Goal: Browse casually: Explore the website without a specific task or goal

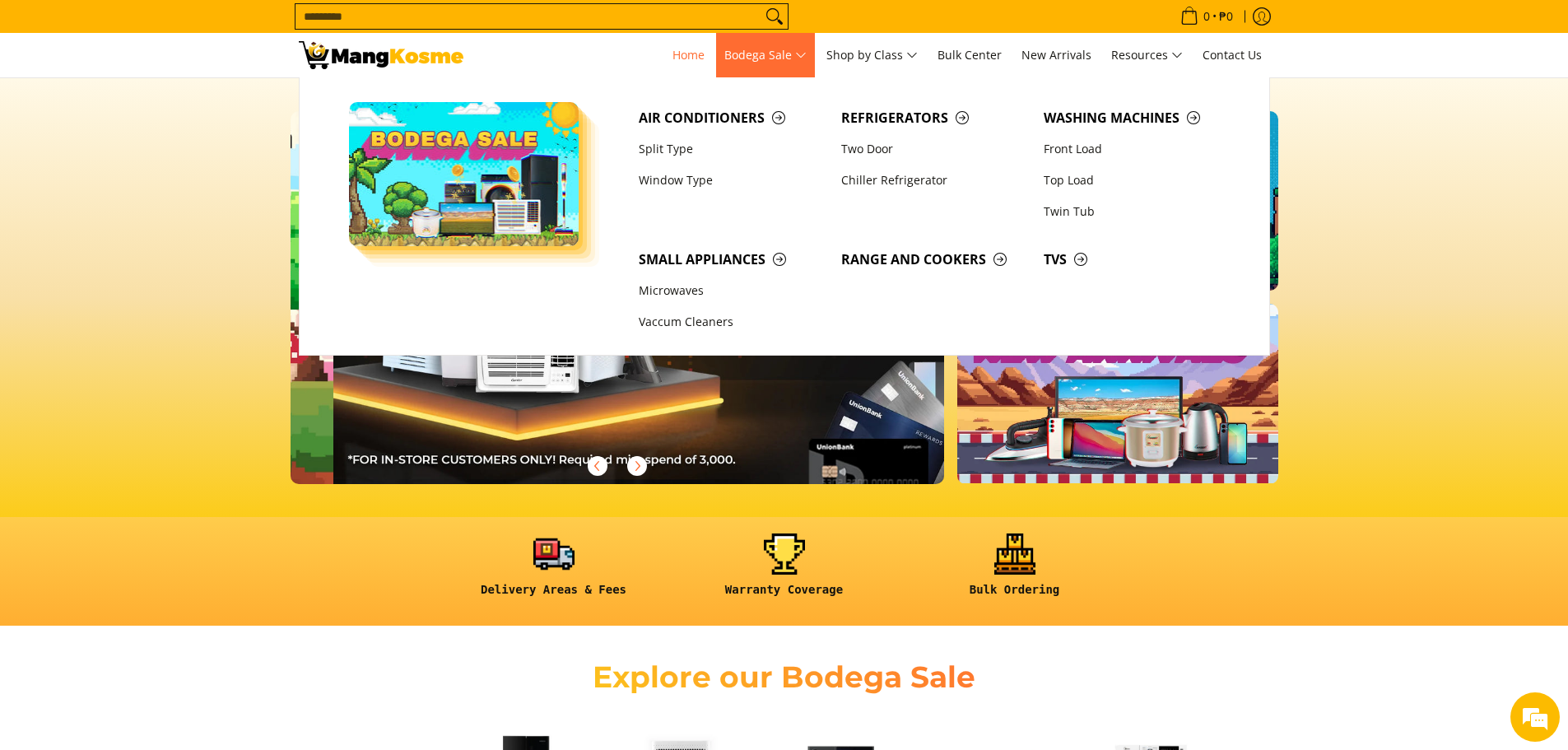
scroll to position [0, 1308]
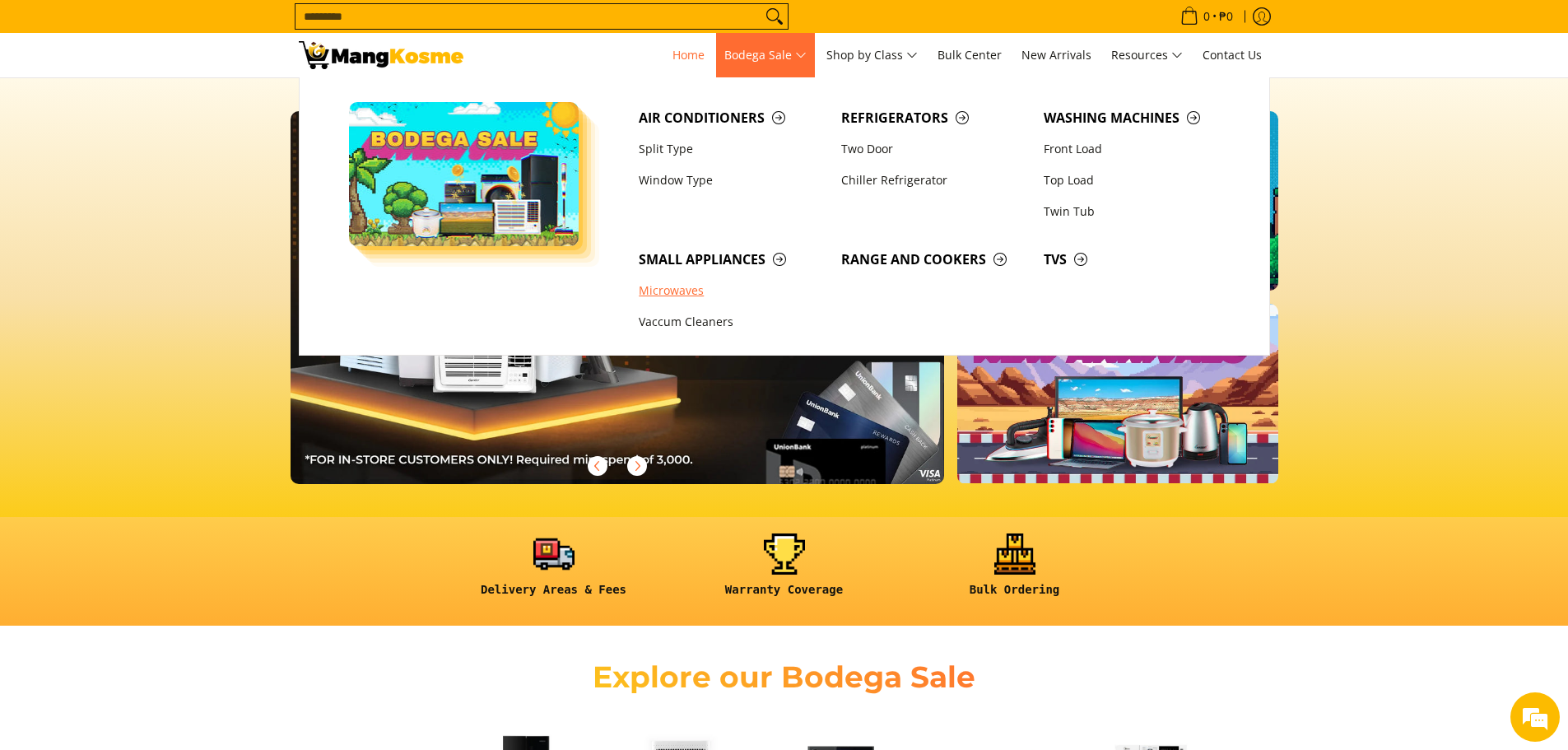
click at [670, 289] on link "Microwaves" at bounding box center [732, 292] width 203 height 31
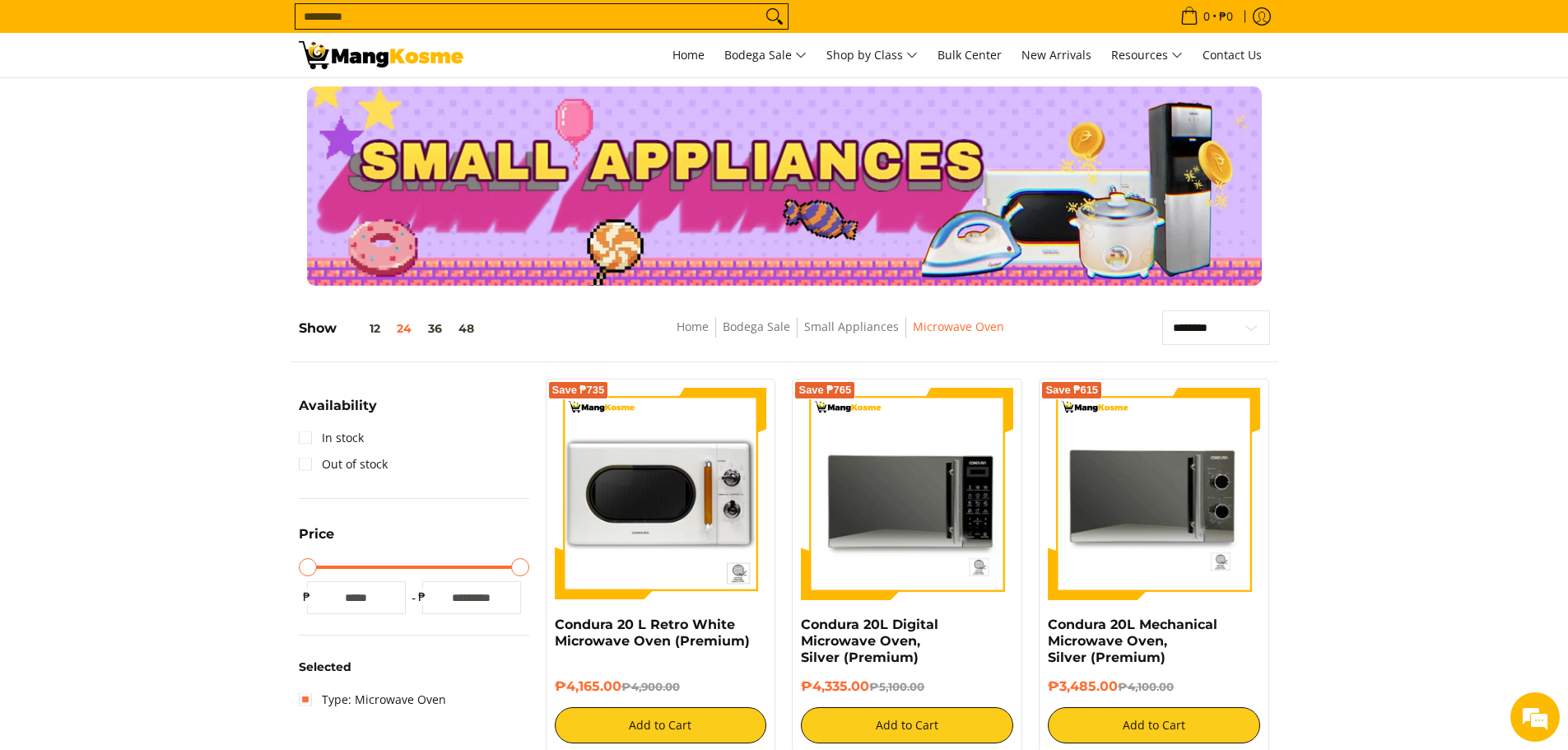
click at [428, 13] on input "Search..." at bounding box center [528, 16] width 466 height 24
type input "*"
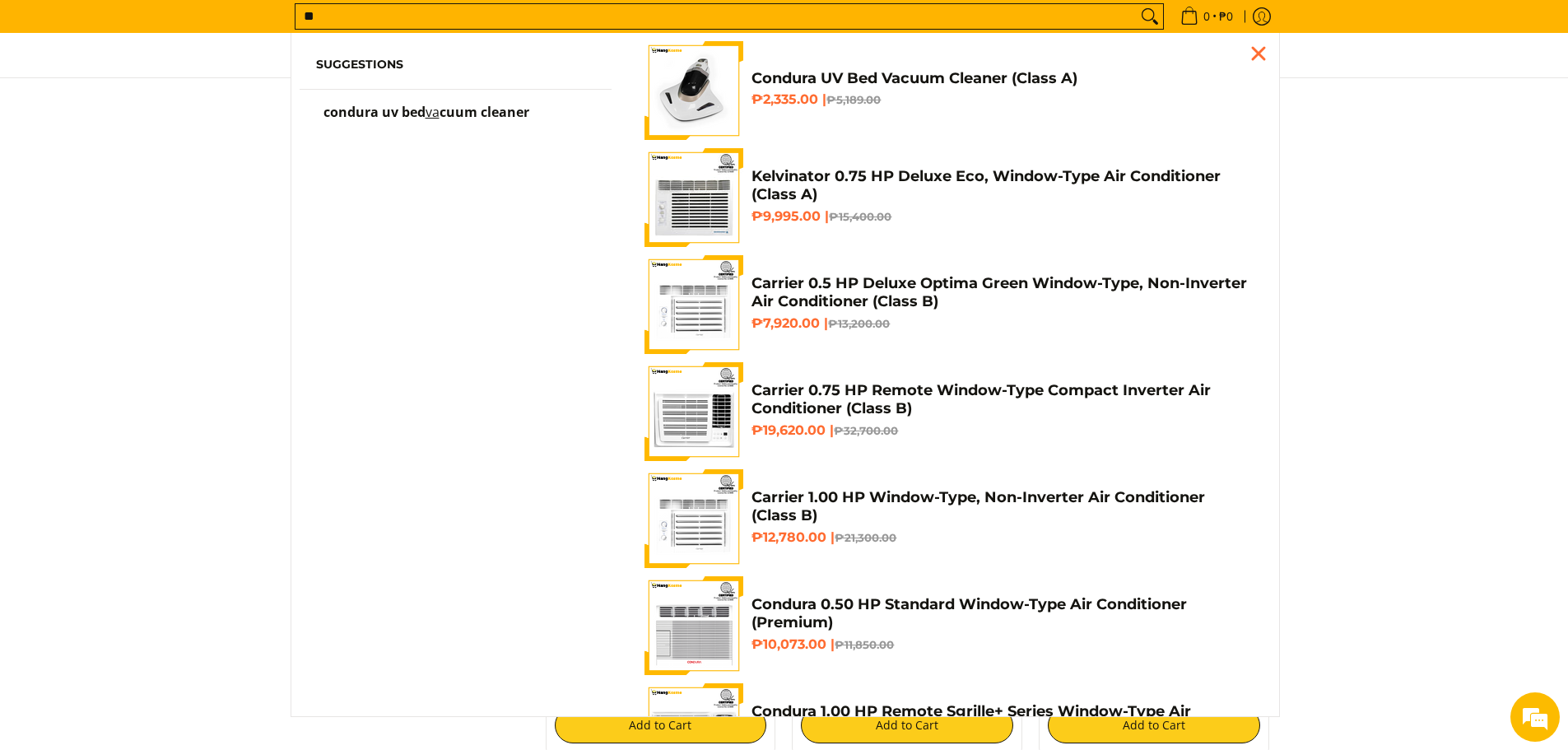
type input "**"
click at [507, 117] on span "cuum cleaner" at bounding box center [485, 111] width 90 height 18
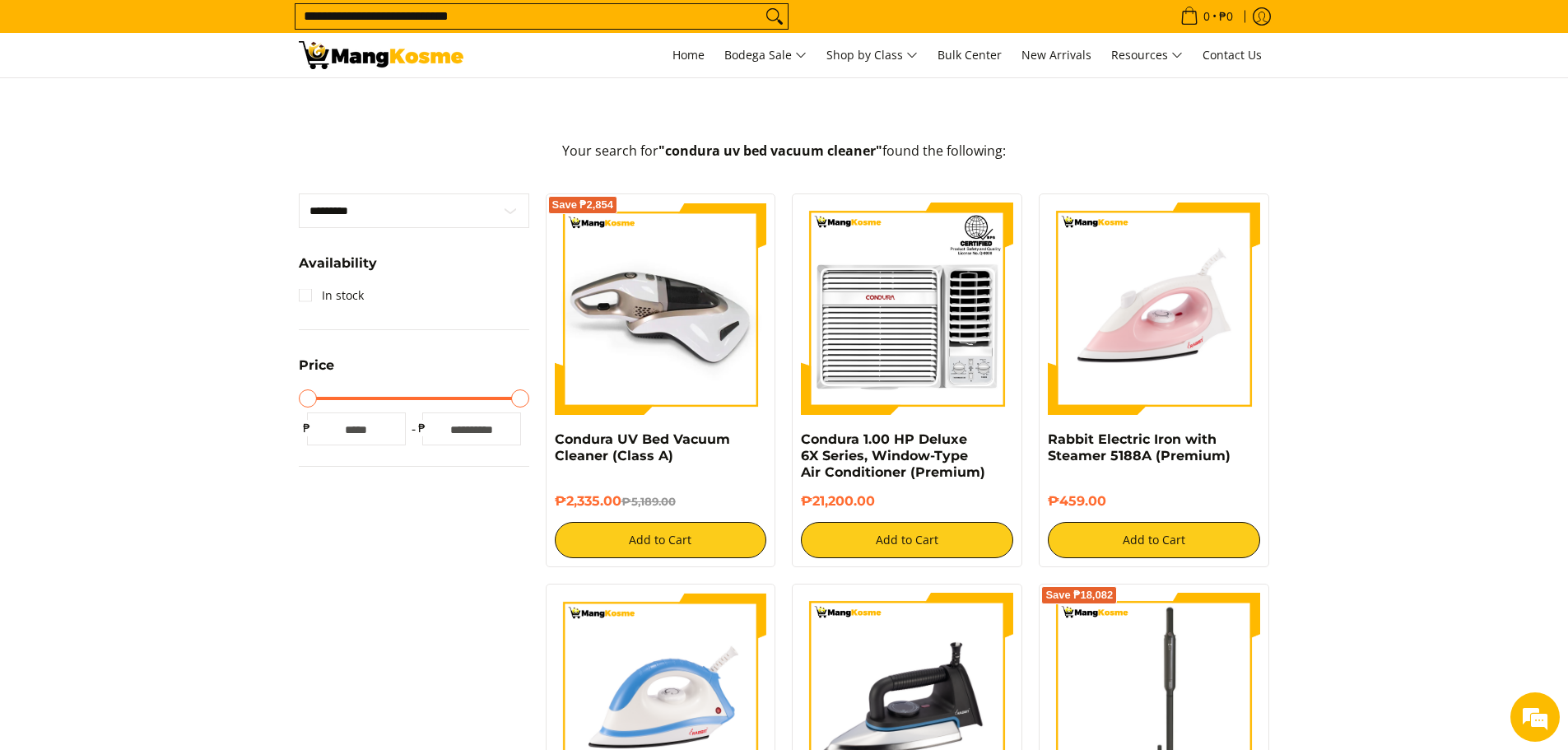
click at [696, 353] on img at bounding box center [660, 308] width 212 height 212
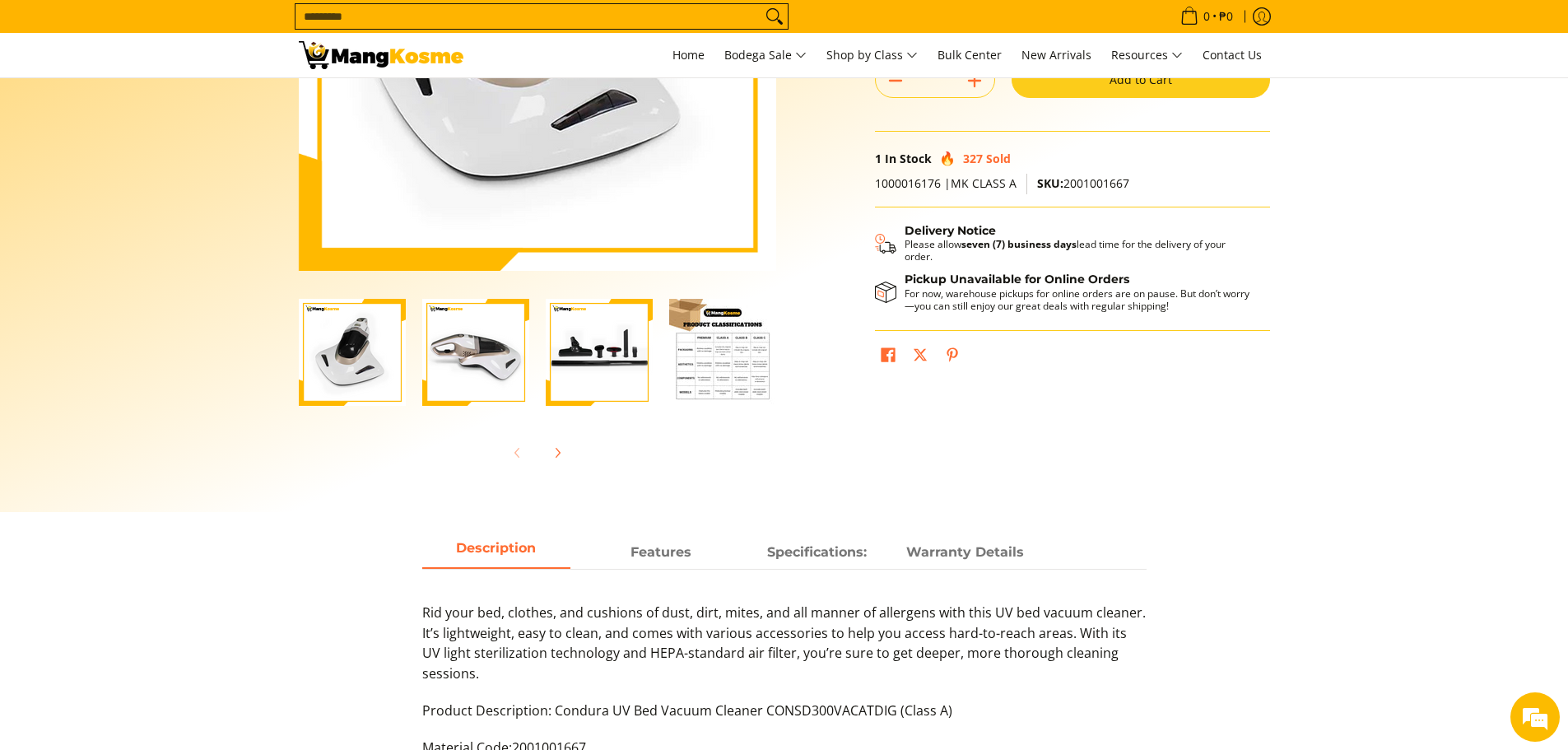
scroll to position [412, 0]
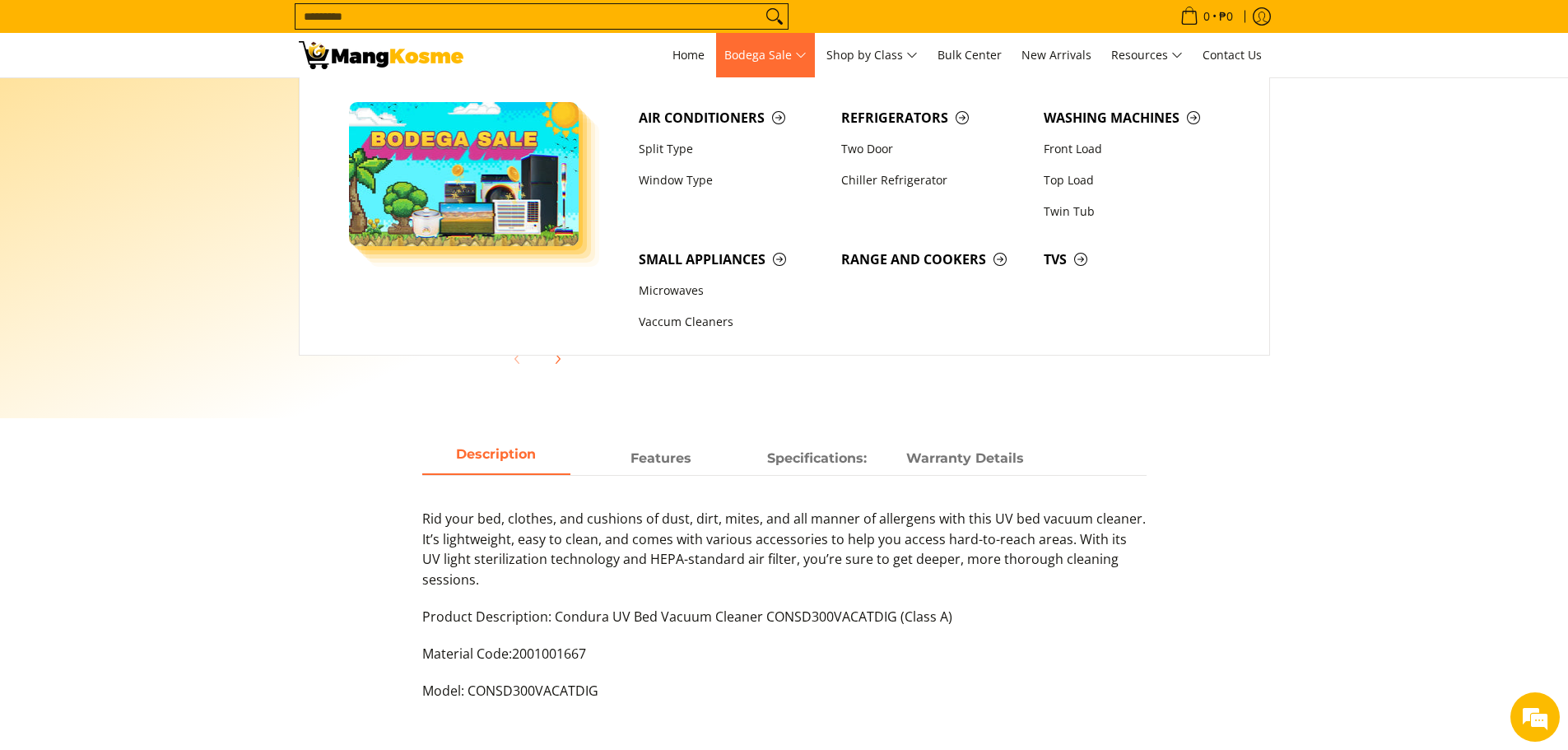
click at [773, 50] on span "Bodega Sale" at bounding box center [765, 55] width 82 height 20
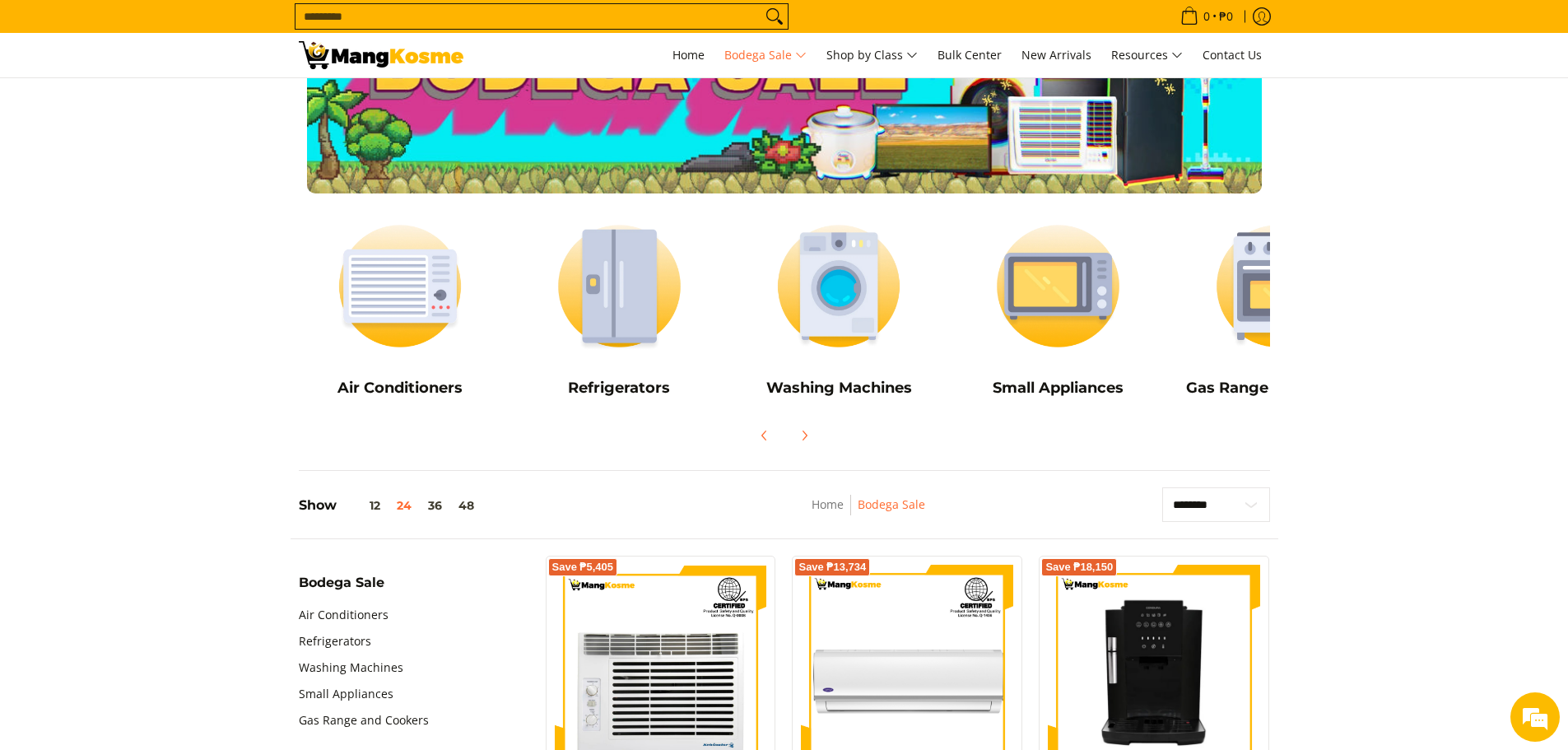
scroll to position [412, 0]
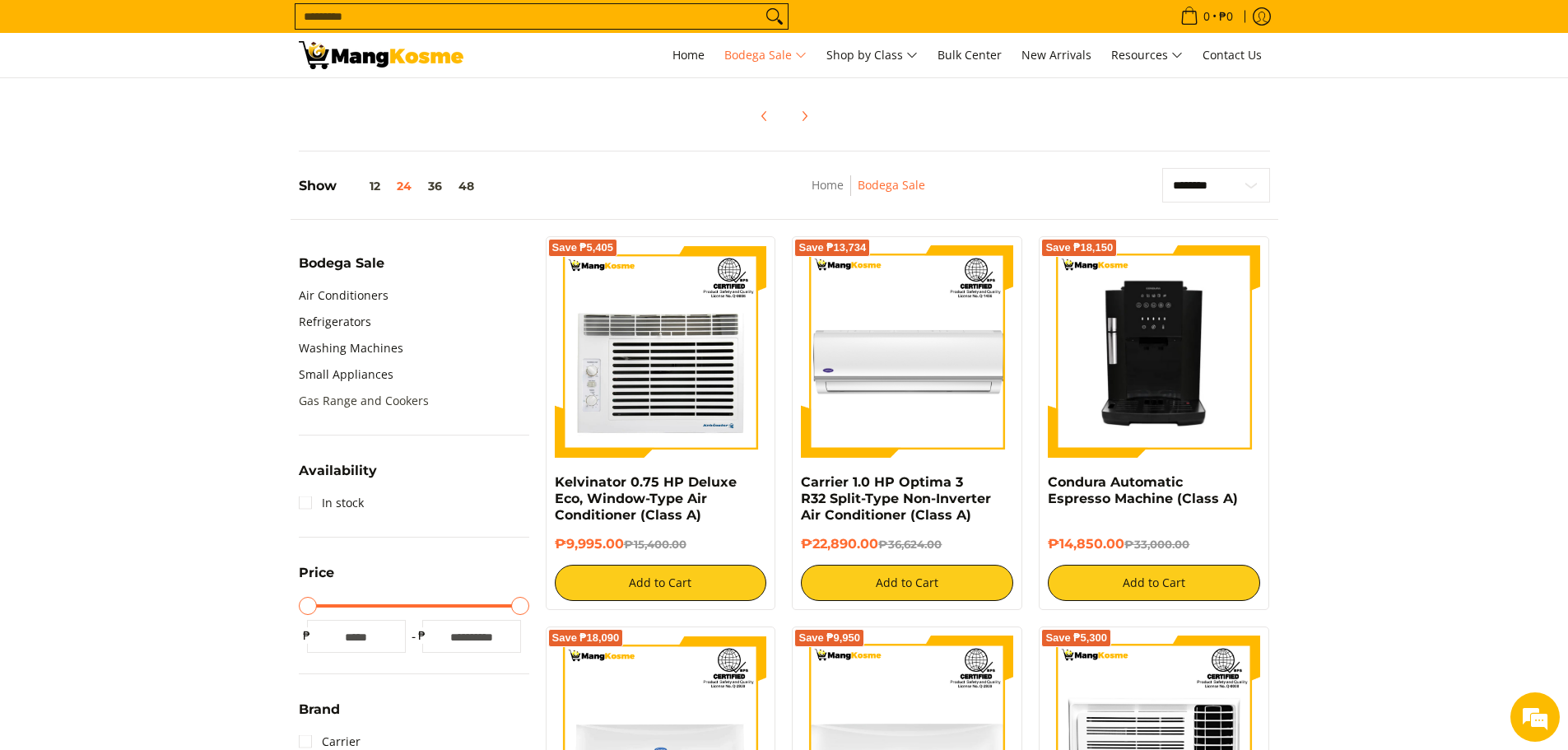
click at [397, 394] on link "Gas Range and Cookers" at bounding box center [363, 400] width 130 height 26
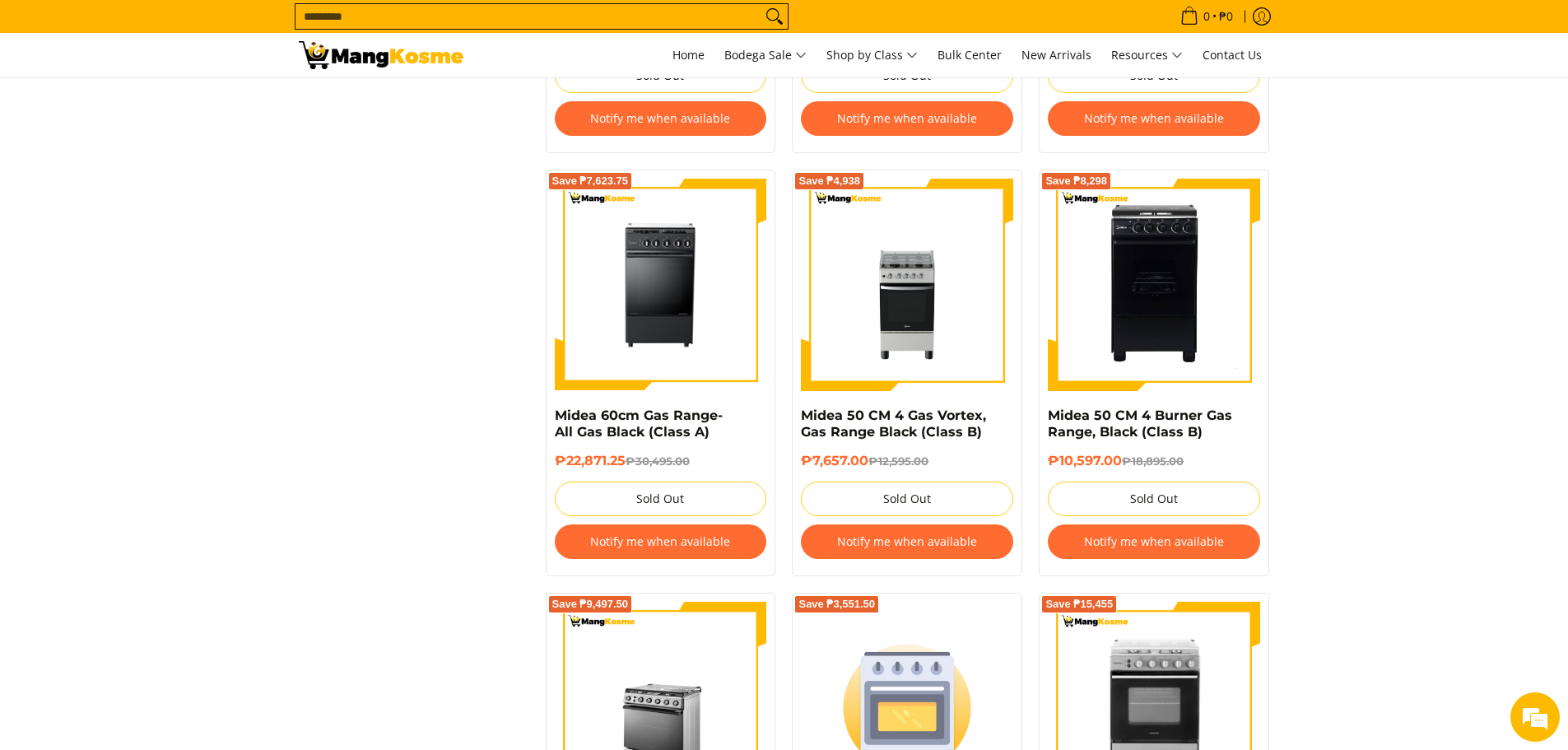
scroll to position [905, 0]
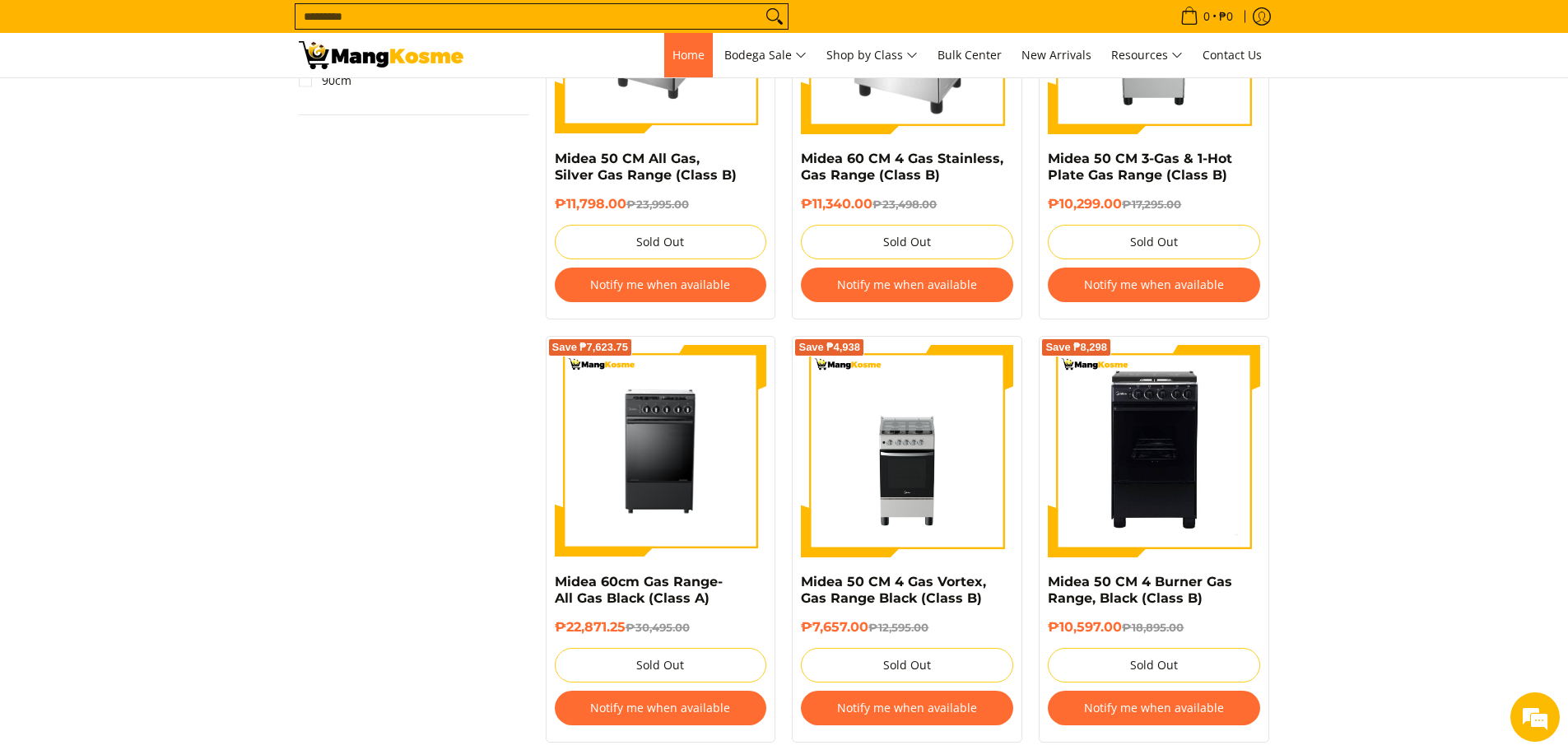
click at [678, 54] on span "Home" at bounding box center [688, 54] width 32 height 16
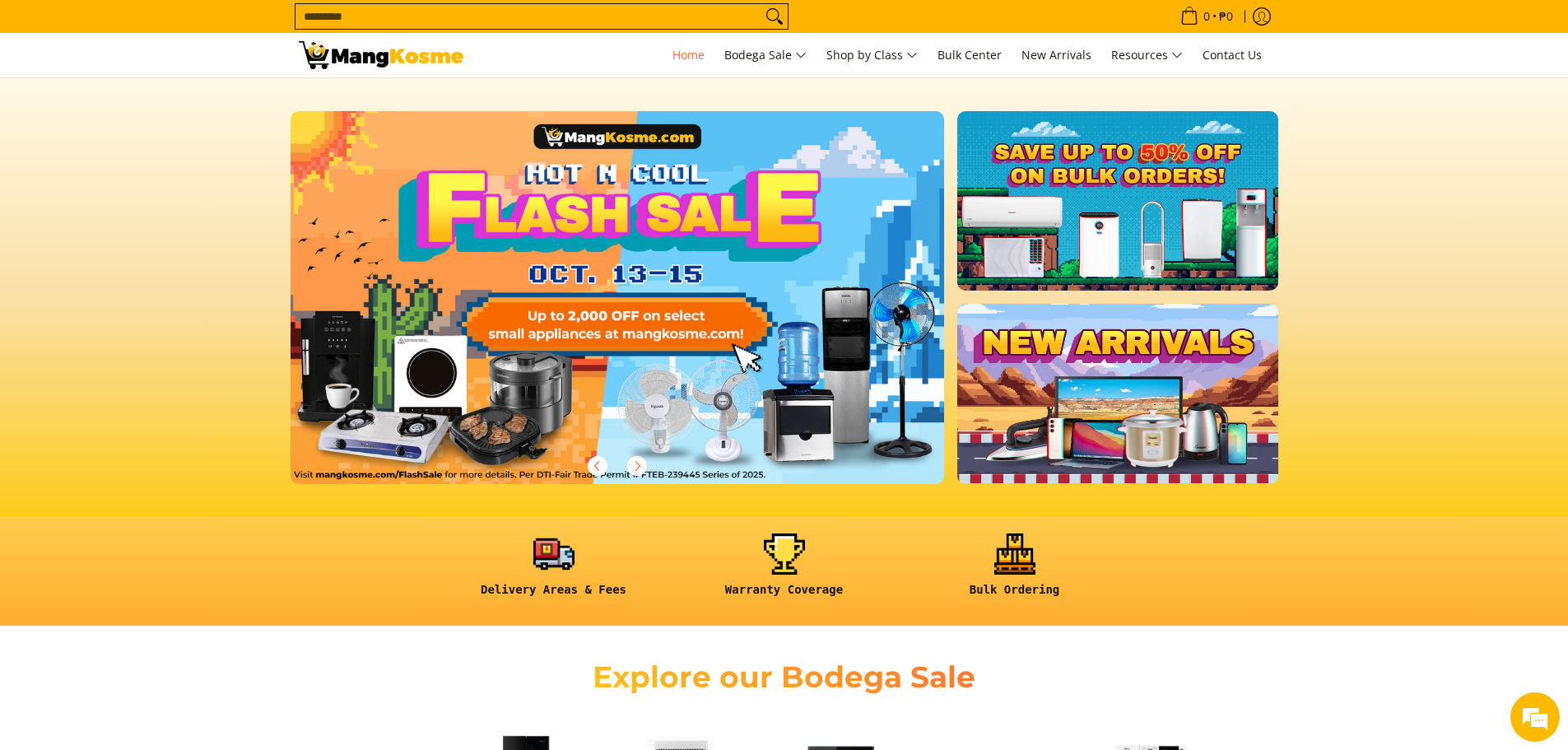
click at [667, 298] on link at bounding box center [644, 311] width 707 height 399
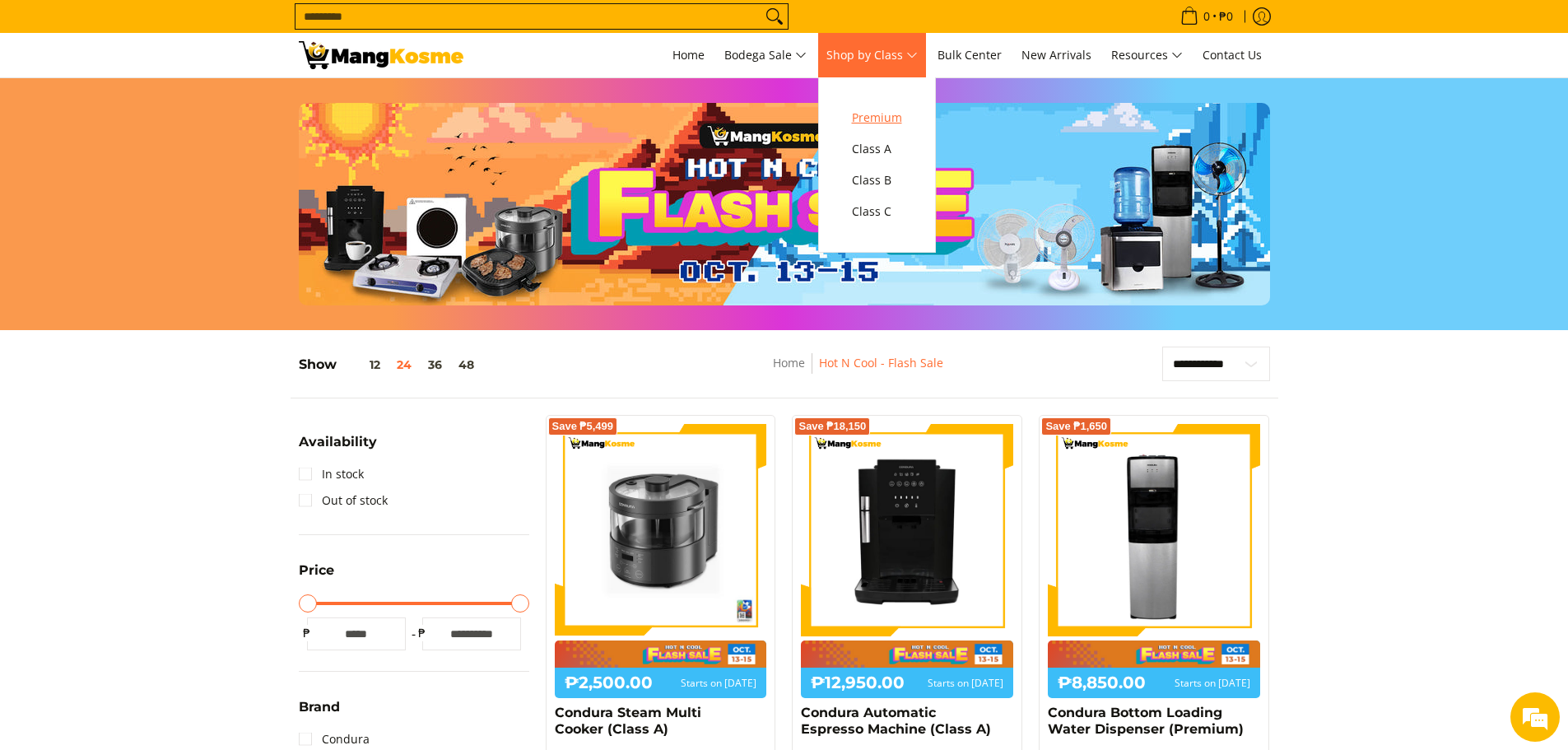
click at [879, 111] on span "Premium" at bounding box center [877, 117] width 50 height 20
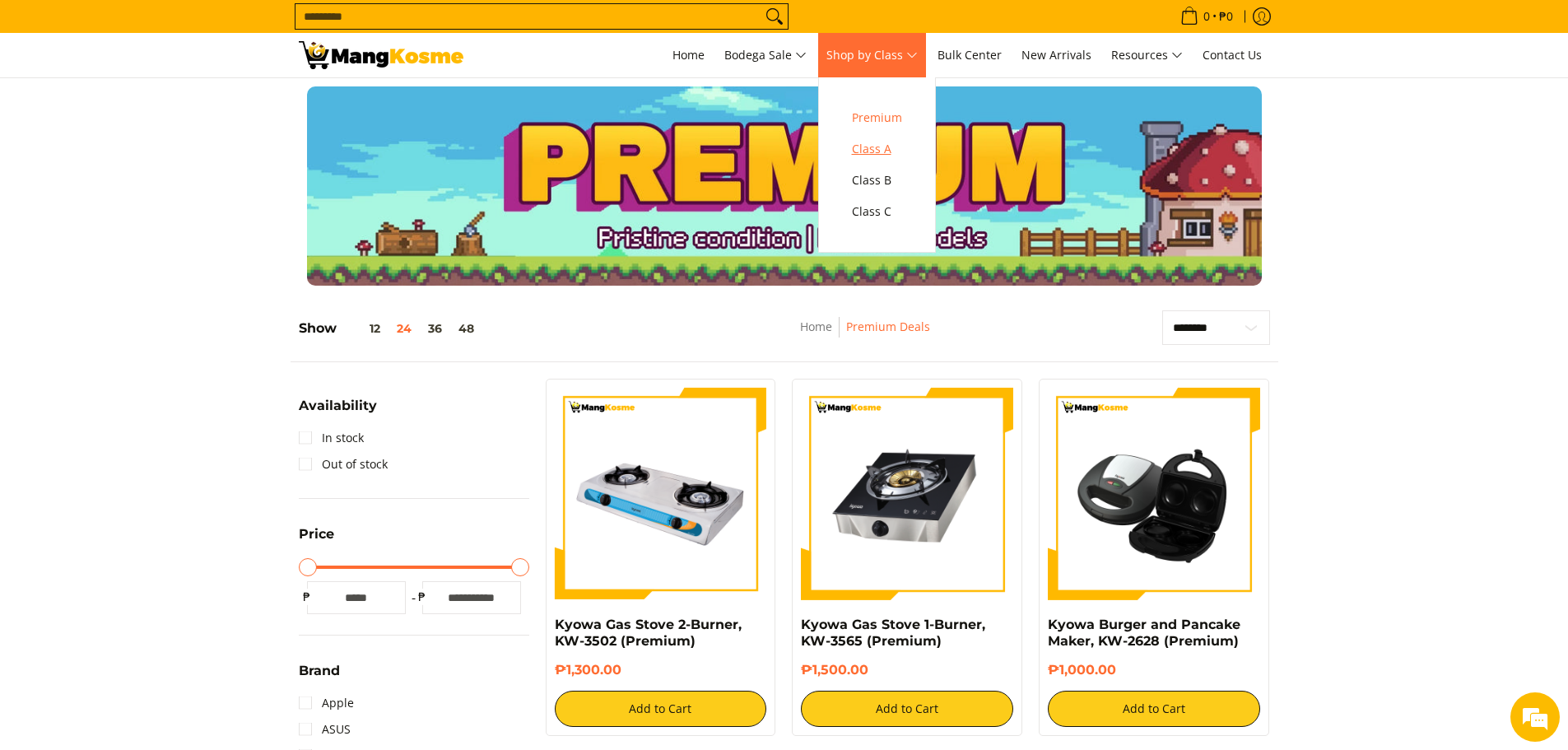
click at [883, 141] on span "Class A" at bounding box center [877, 149] width 50 height 20
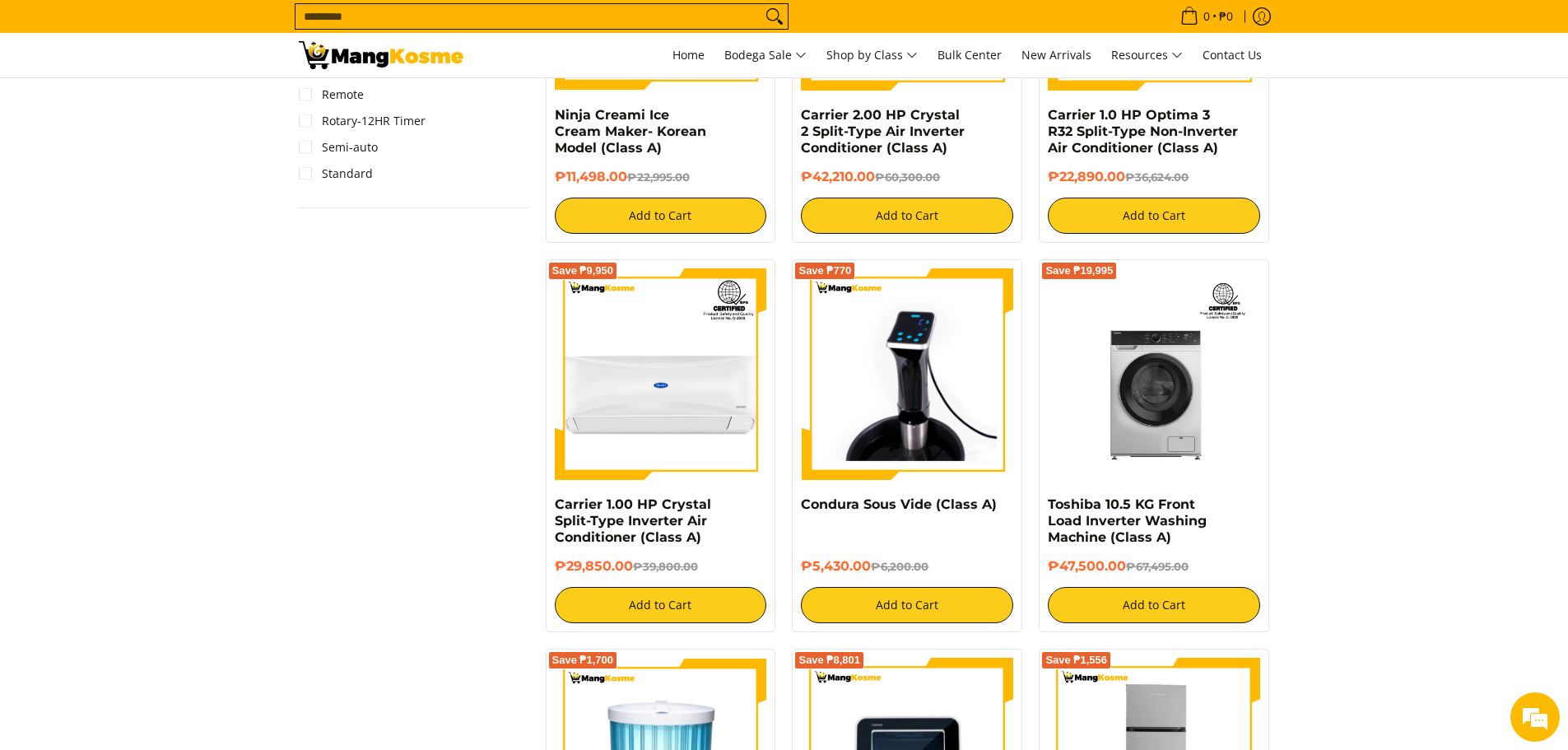
scroll to position [2057, 0]
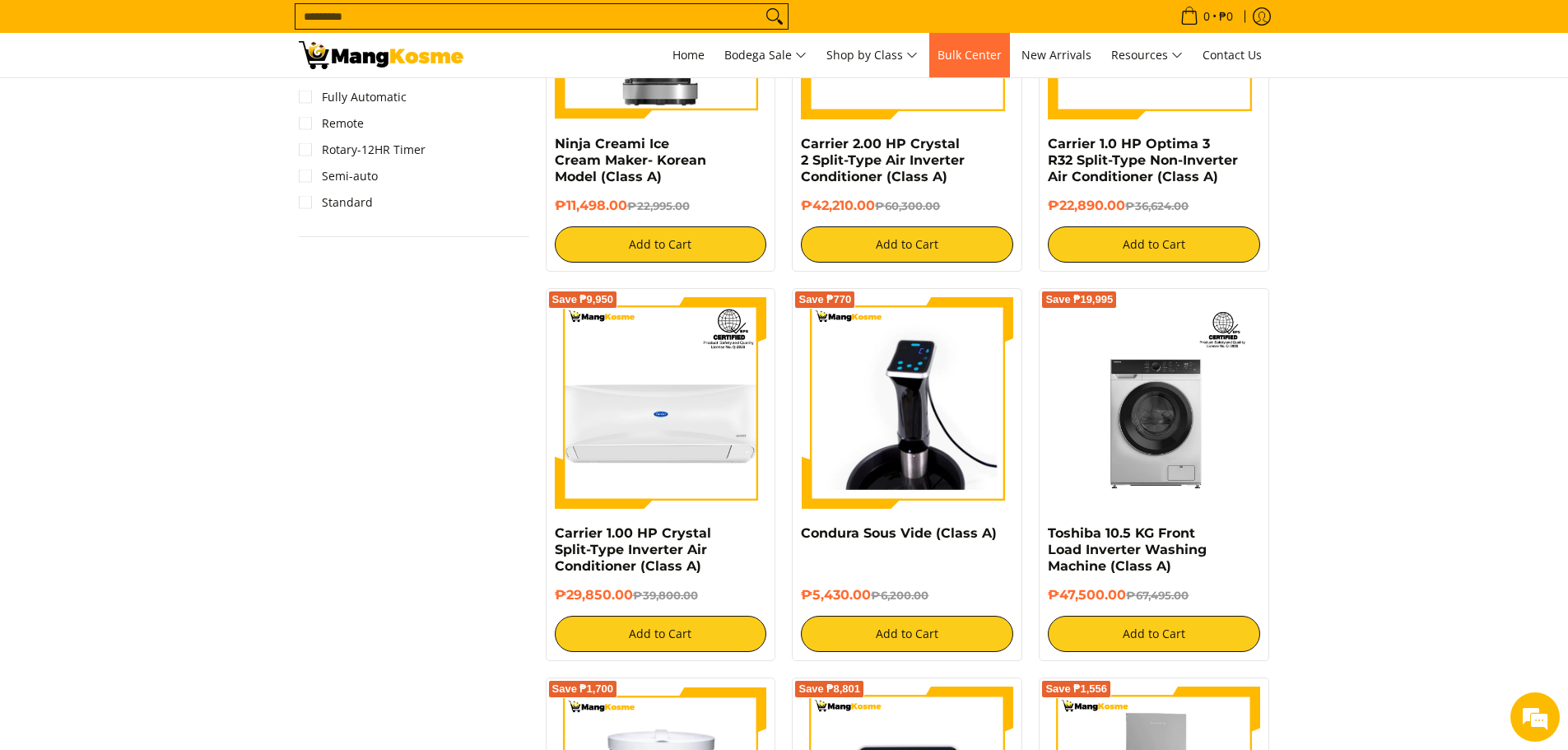
click at [974, 54] on span "Bulk Center" at bounding box center [969, 54] width 64 height 16
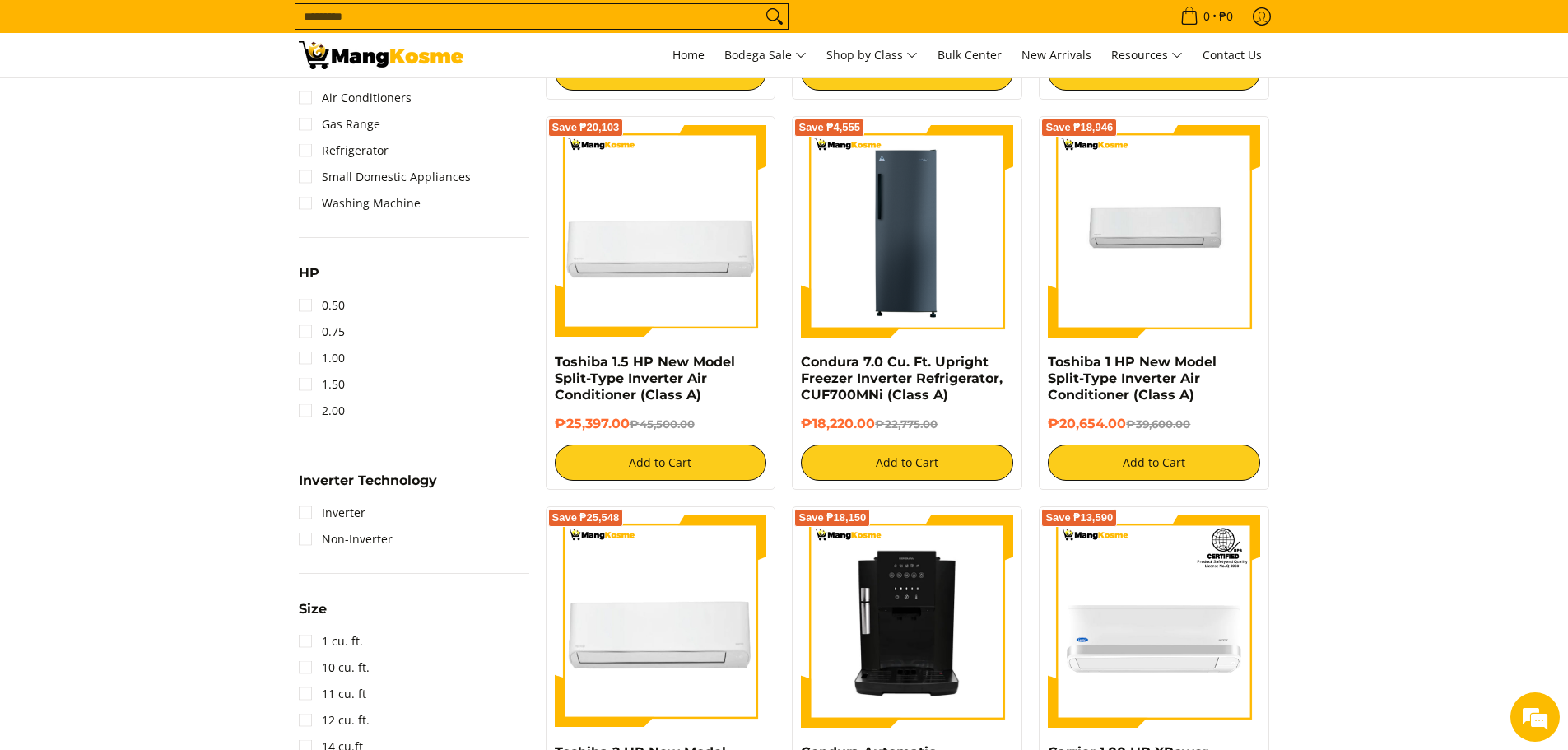
scroll to position [823, 0]
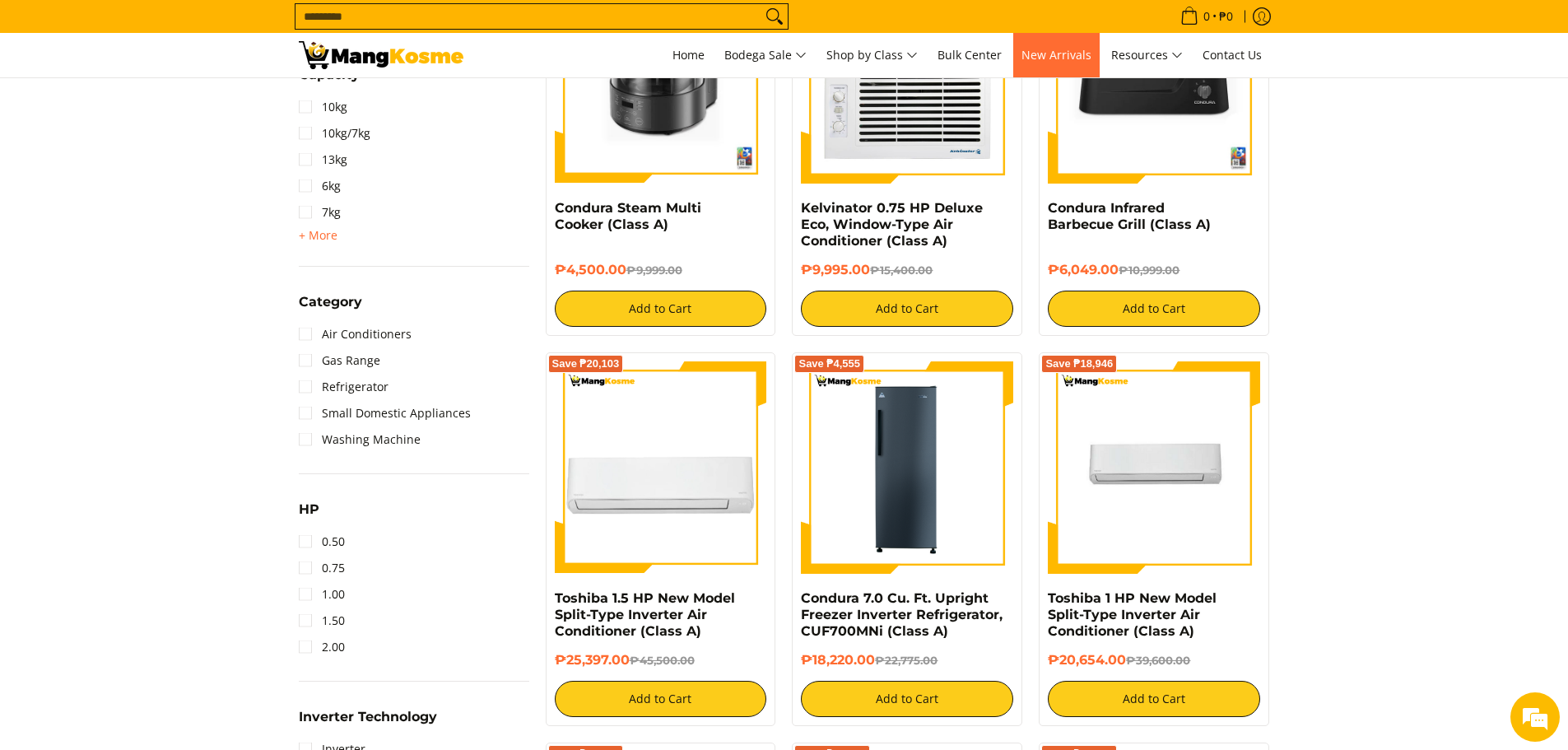
click at [1065, 48] on span "New Arrivals" at bounding box center [1056, 54] width 70 height 16
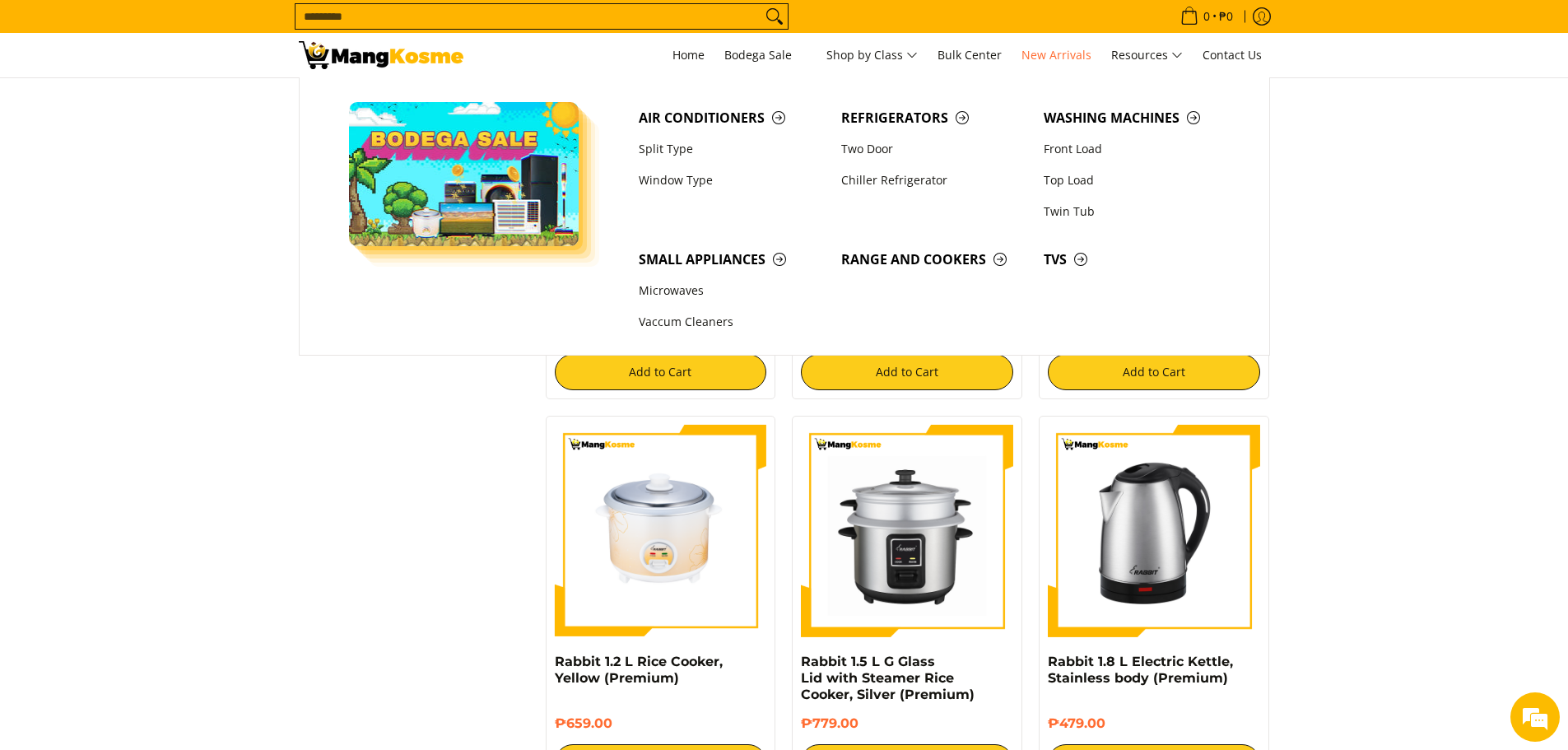
scroll to position [1454, 0]
